Goal: Register for event/course

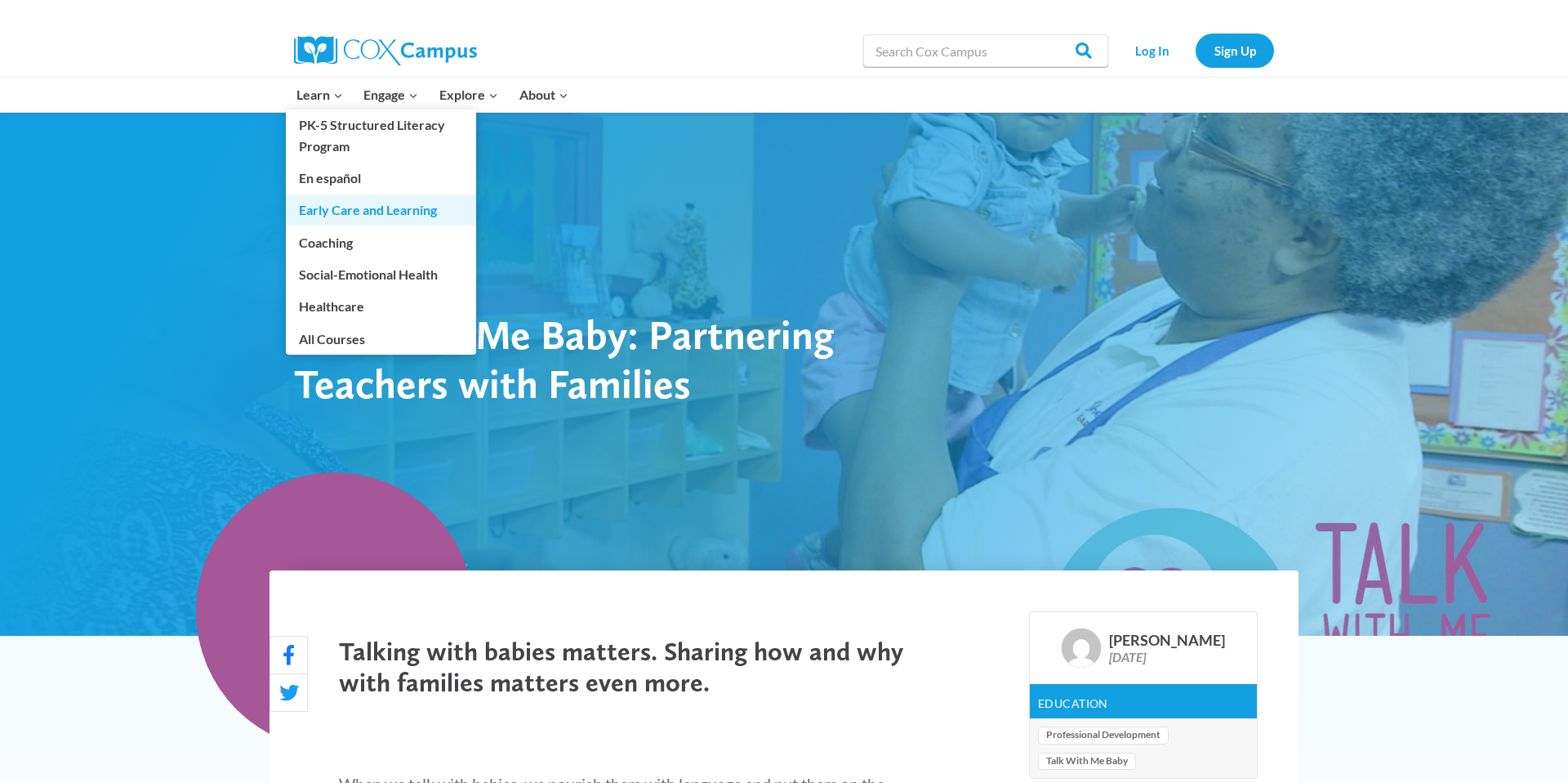
click at [366, 215] on link "Early Care and Learning" at bounding box center [381, 210] width 191 height 31
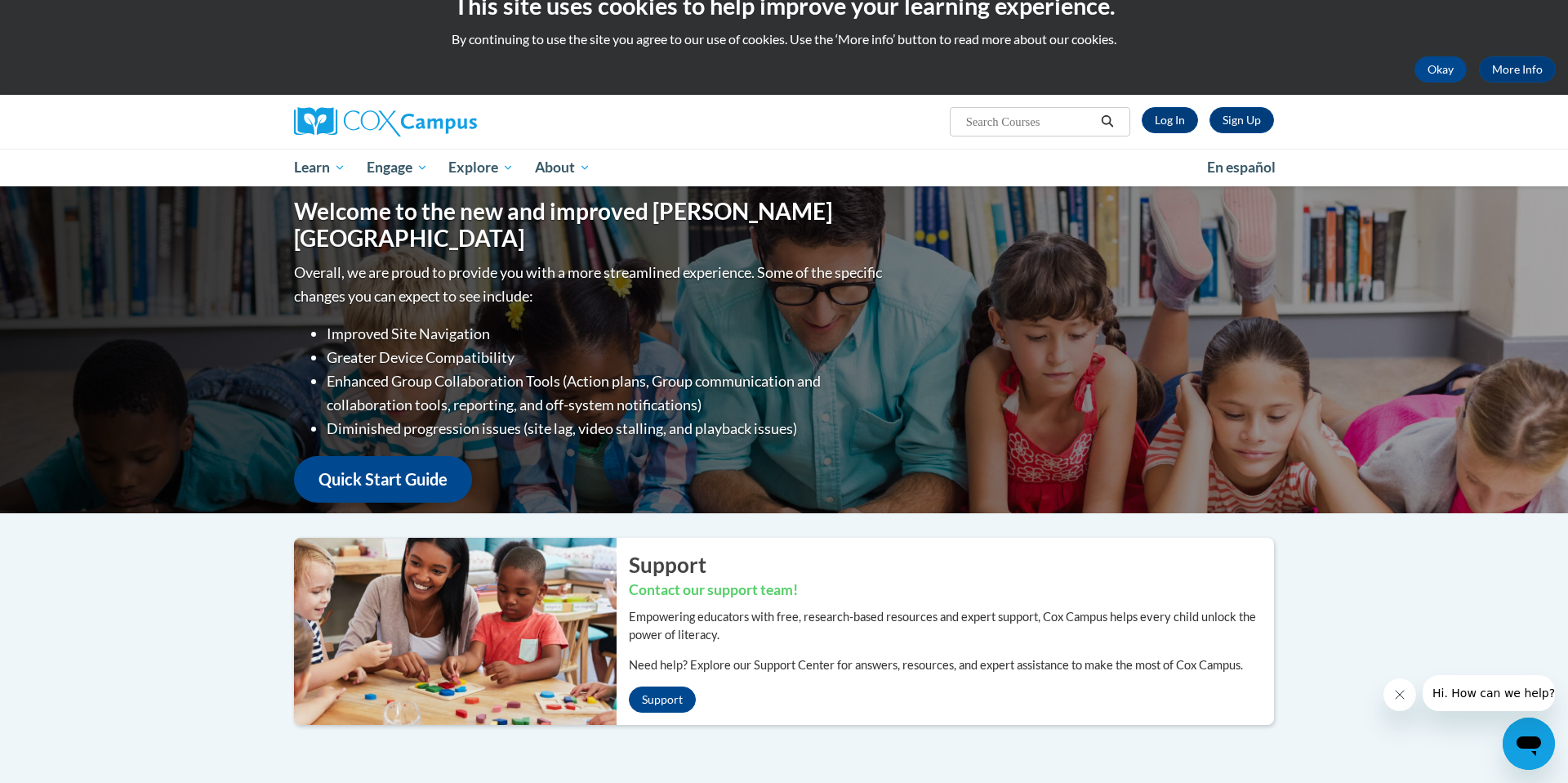
scroll to position [18, 0]
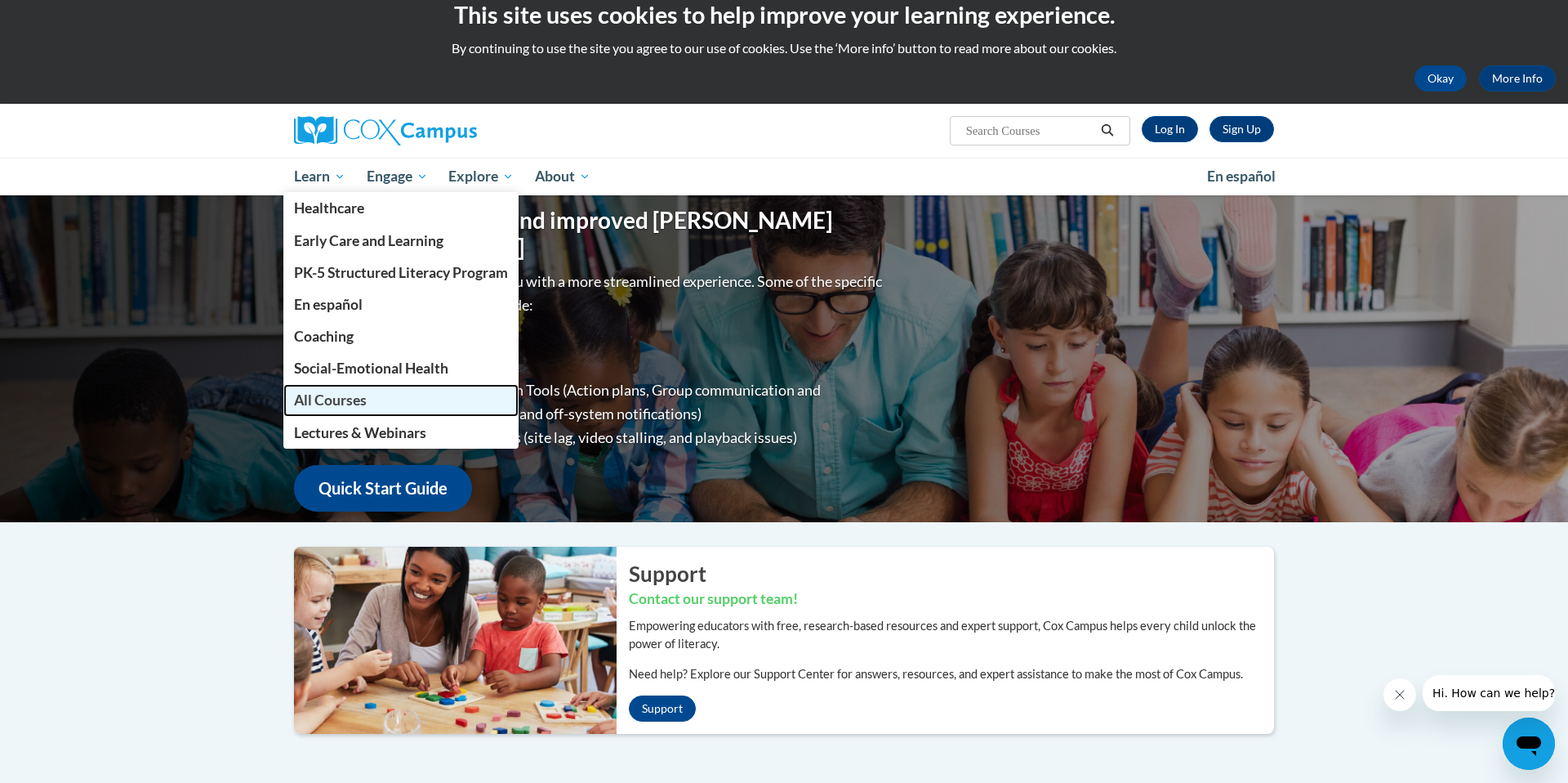
click at [341, 400] on span "All Courses" at bounding box center [330, 400] width 73 height 17
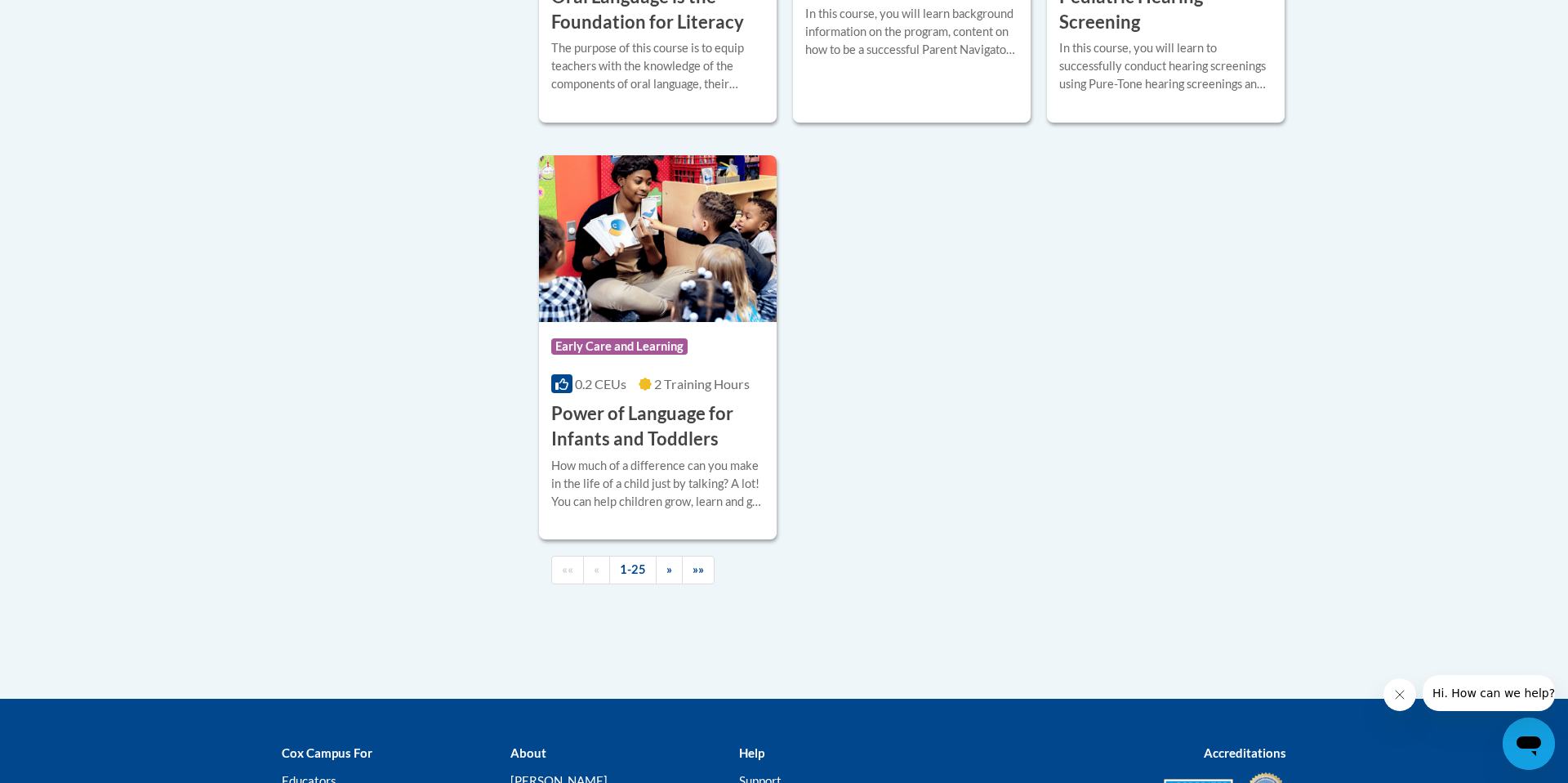
scroll to position [3766, 0]
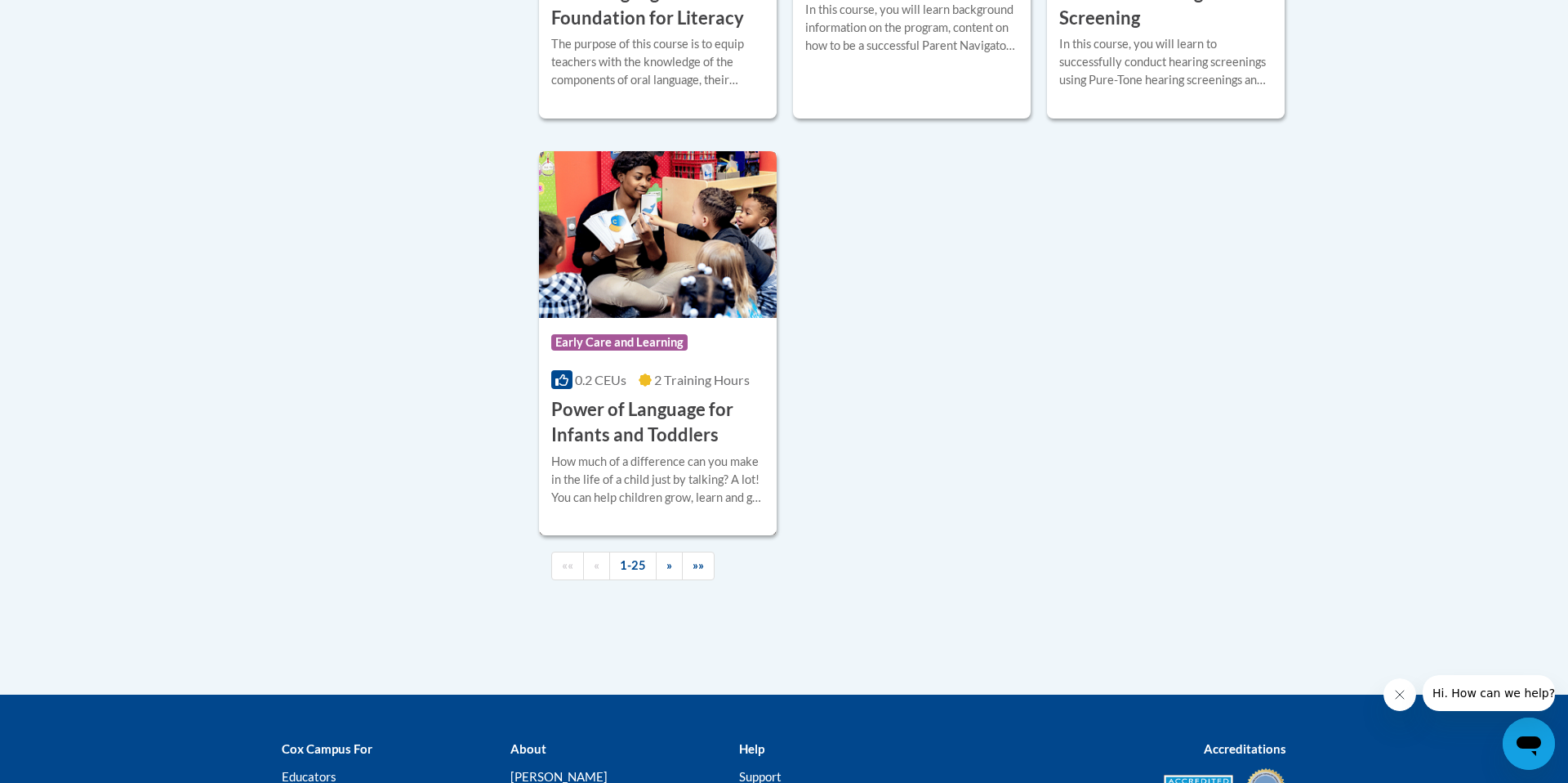
click at [653, 445] on h3 "Power of Language for Infants and Toddlers" at bounding box center [658, 422] width 213 height 50
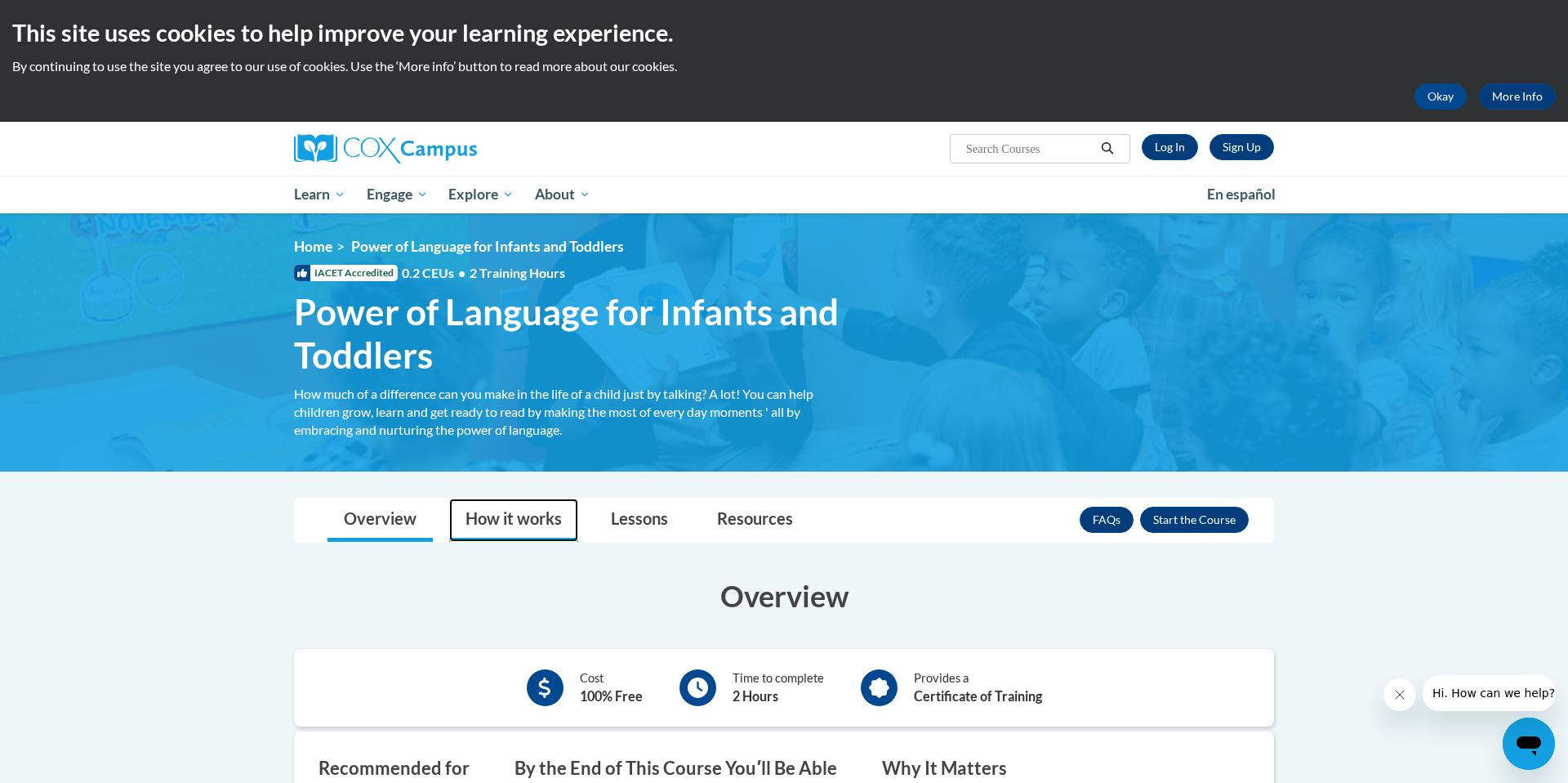
click at [525, 508] on link "How it works" at bounding box center [513, 520] width 129 height 43
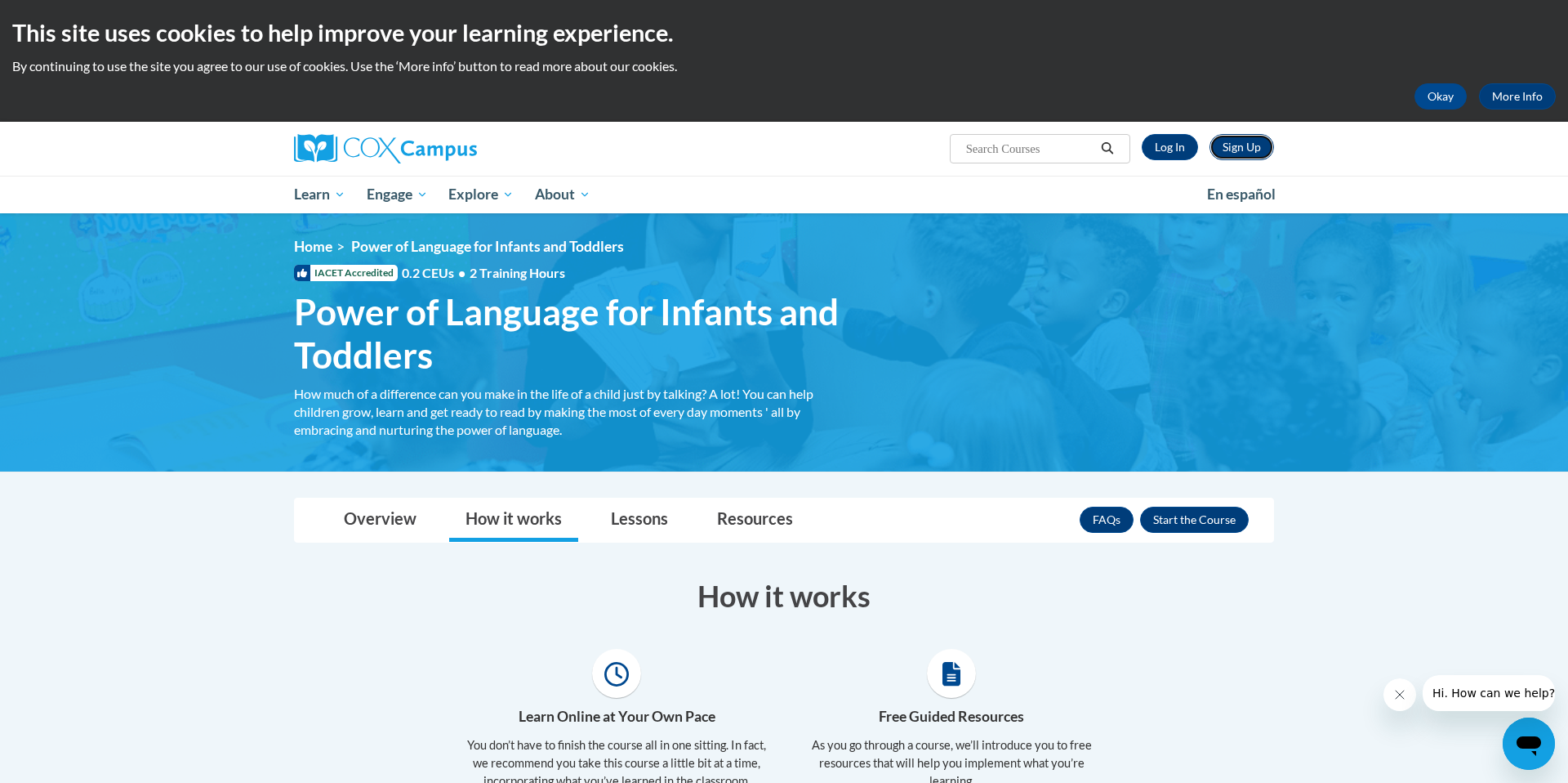
click at [1254, 141] on link "Sign Up" at bounding box center [1242, 147] width 65 height 26
